Goal: Information Seeking & Learning: Learn about a topic

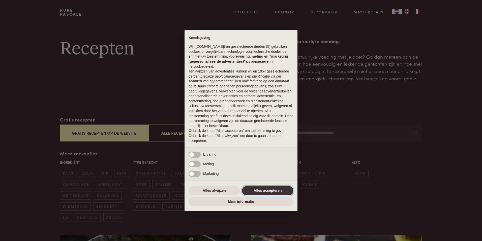
click at [271, 188] on button "Alles accepteren" at bounding box center [267, 190] width 51 height 9
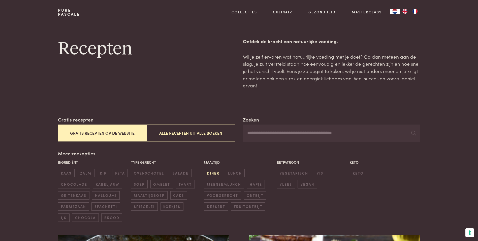
click at [212, 171] on span "diner" at bounding box center [213, 173] width 18 height 8
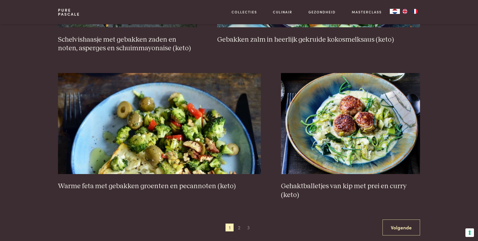
scroll to position [897, 0]
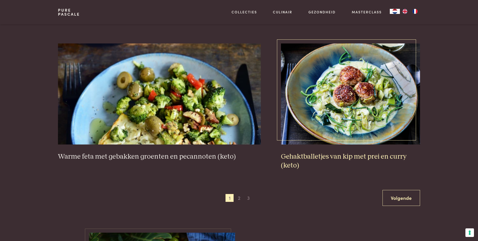
drag, startPoint x: 346, startPoint y: 113, endPoint x: 348, endPoint y: 97, distance: 16.6
click at [346, 113] on img at bounding box center [350, 93] width 139 height 101
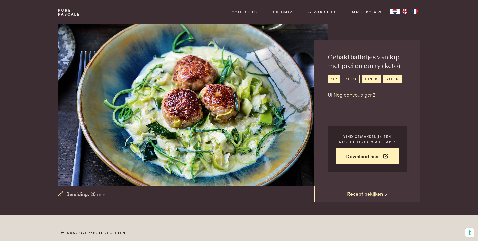
click at [351, 78] on link "keto" at bounding box center [351, 78] width 17 height 8
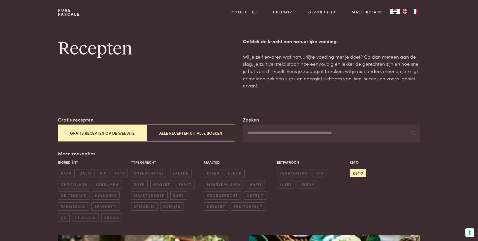
click at [358, 172] on span "keto" at bounding box center [358, 173] width 17 height 8
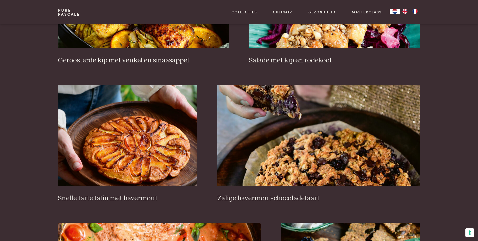
scroll to position [721, 0]
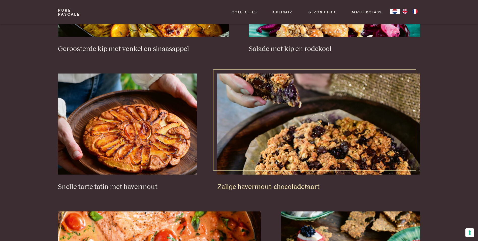
click at [319, 125] on img at bounding box center [318, 123] width 203 height 101
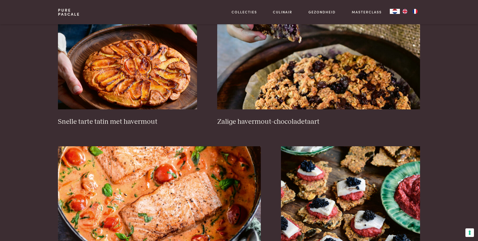
scroll to position [696, 0]
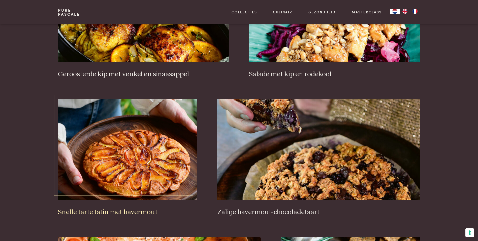
click at [149, 142] on img at bounding box center [127, 149] width 139 height 101
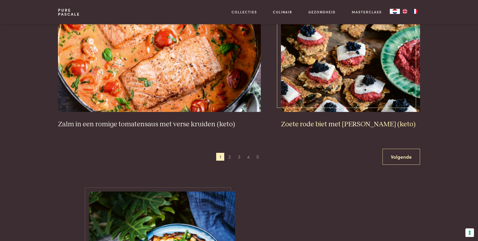
scroll to position [923, 0]
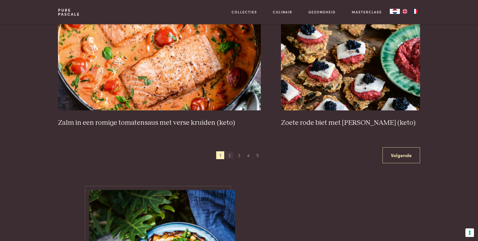
click at [229, 153] on span "2" at bounding box center [230, 155] width 8 height 8
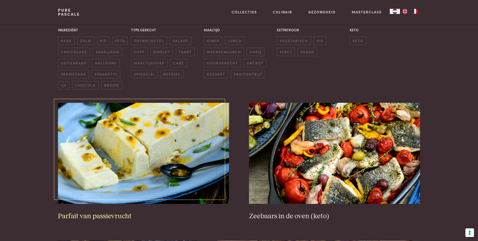
scroll to position [141, 0]
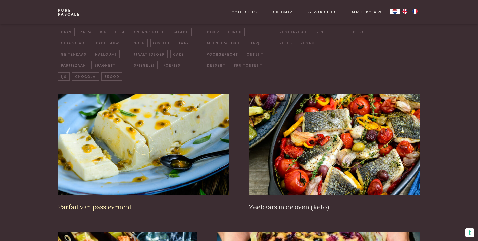
click at [144, 150] on img at bounding box center [143, 144] width 171 height 101
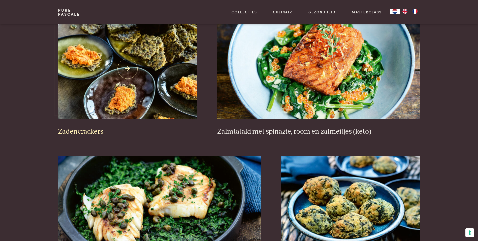
scroll to position [872, 0]
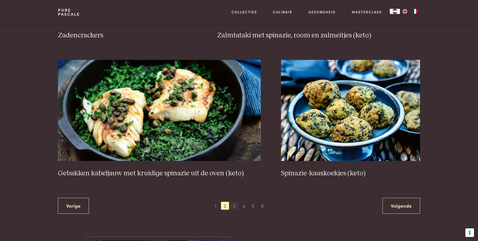
click at [234, 205] on span "3" at bounding box center [234, 205] width 8 height 8
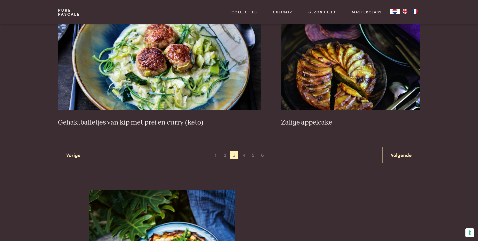
scroll to position [948, 0]
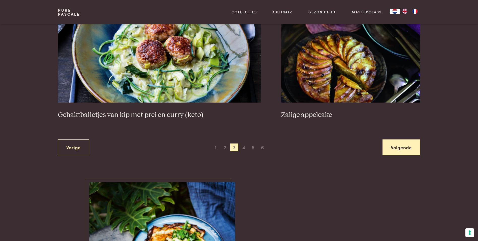
click at [406, 151] on link "Volgende" at bounding box center [402, 147] width 38 height 16
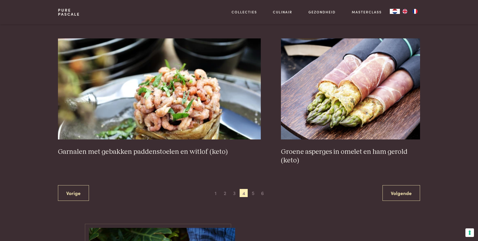
scroll to position [897, 0]
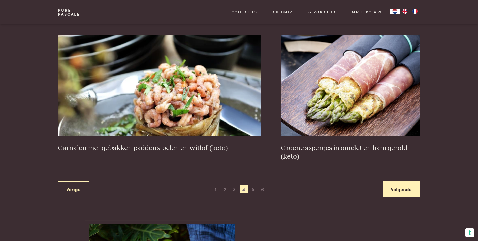
click at [400, 187] on link "Volgende" at bounding box center [402, 189] width 38 height 16
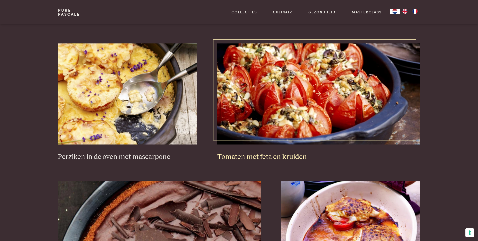
scroll to position [847, 0]
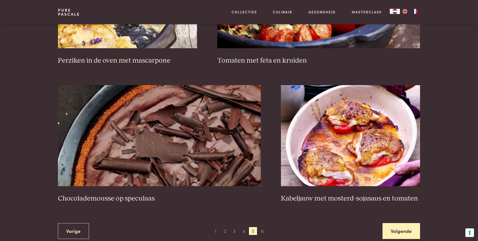
click at [404, 228] on link "Volgende" at bounding box center [402, 231] width 38 height 16
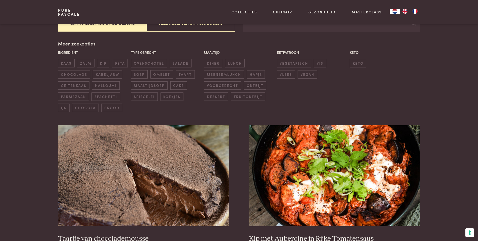
scroll to position [40, 0]
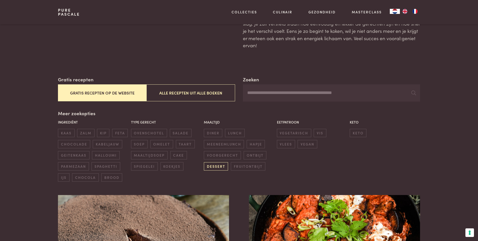
click at [212, 165] on span "dessert" at bounding box center [216, 166] width 24 height 8
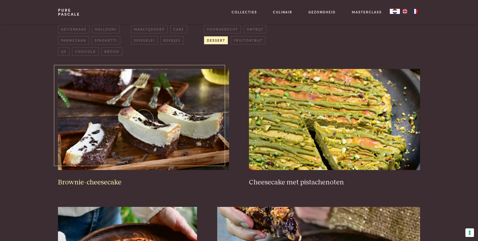
scroll to position [166, 0]
click at [162, 135] on img at bounding box center [143, 119] width 171 height 101
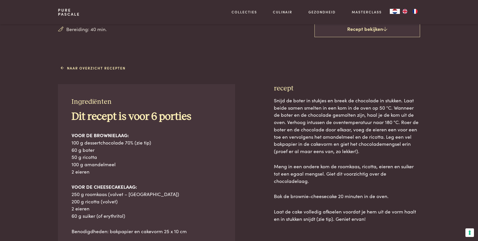
scroll to position [162, 0]
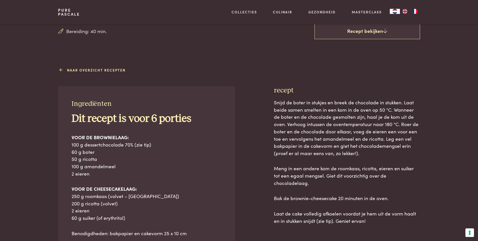
click at [85, 69] on link "Naar overzicht recepten" at bounding box center [93, 69] width 65 height 5
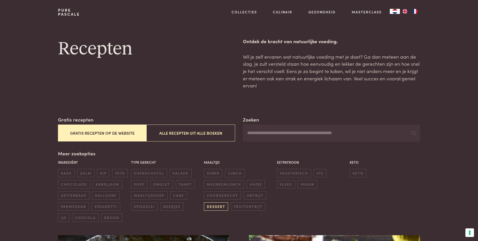
click at [218, 206] on span "dessert" at bounding box center [216, 206] width 24 height 8
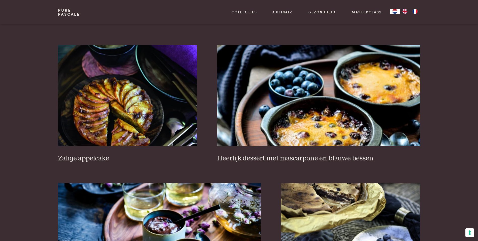
scroll to position [746, 0]
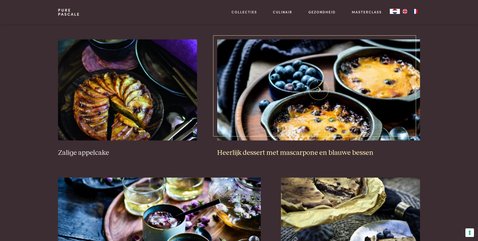
click at [295, 116] on img at bounding box center [318, 89] width 203 height 101
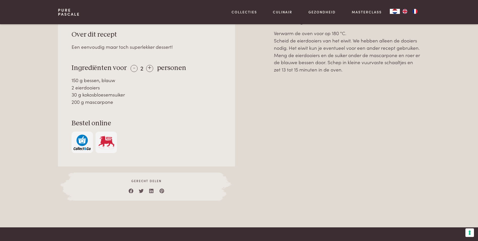
scroll to position [230, 0]
